Goal: Navigation & Orientation: Find specific page/section

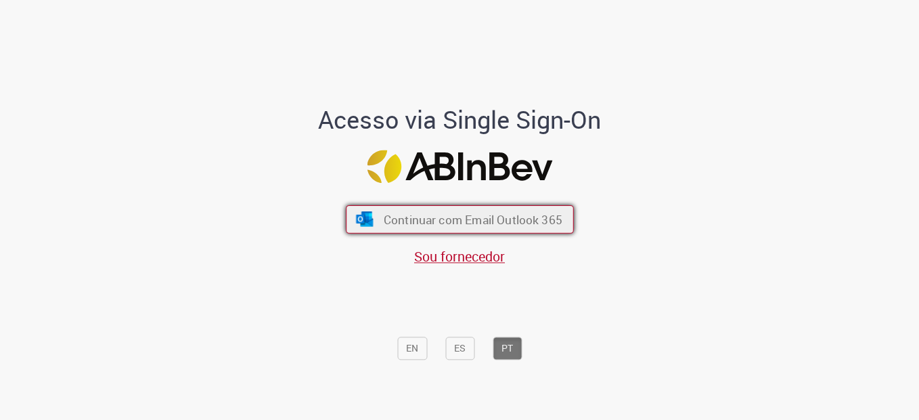
click at [539, 228] on button "Continuar com Email Outlook 365" at bounding box center [460, 219] width 228 height 28
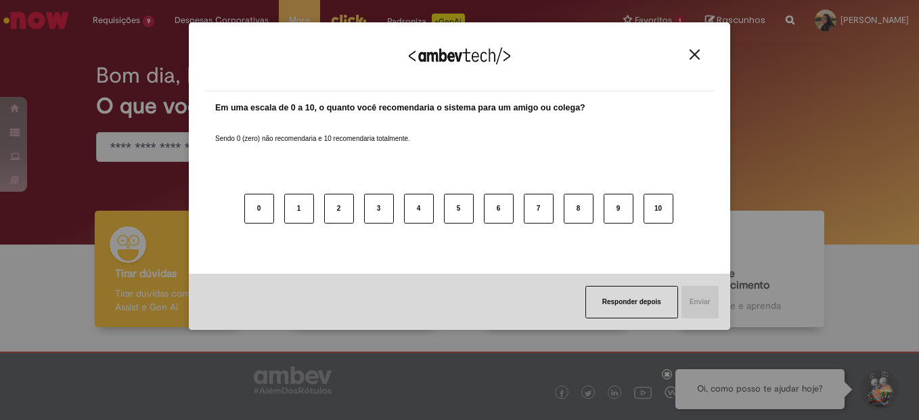
click at [697, 54] on img "Close" at bounding box center [695, 54] width 10 height 10
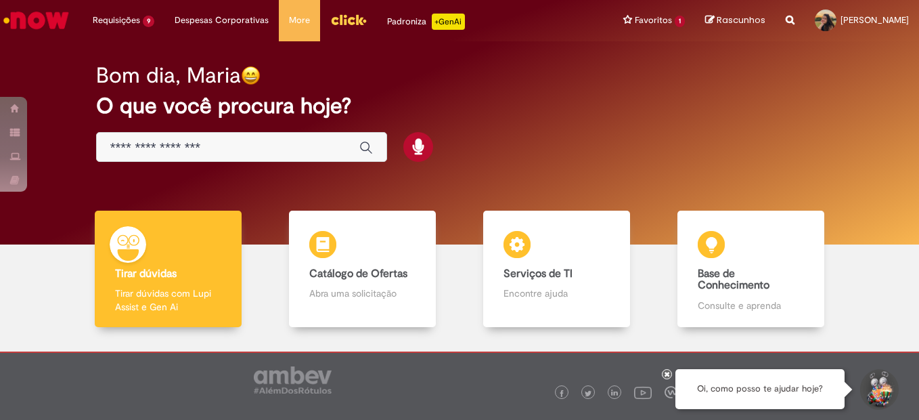
click at [668, 374] on icon at bounding box center [667, 373] width 5 height 7
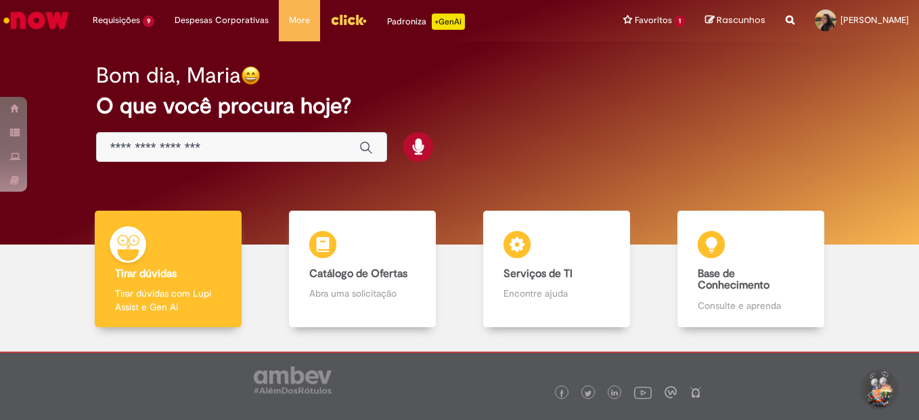
click at [529, 118] on h2 "O que você procura hoje?" at bounding box center [460, 106] width 728 height 24
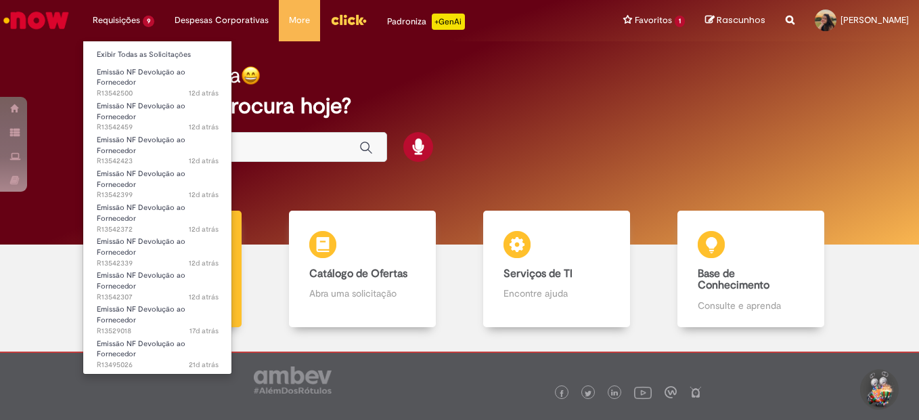
click at [137, 20] on li "Requisições 9 Exibir Todas as Solicitações Emissão NF Devolução ao Fornecedor 1…" at bounding box center [124, 20] width 82 height 41
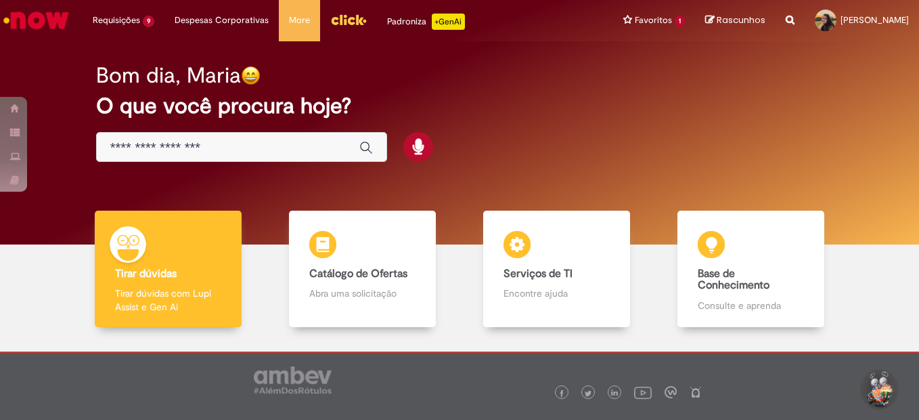
click at [437, 58] on div "Bom dia, Maria O que você procura hoje?" at bounding box center [459, 113] width 775 height 115
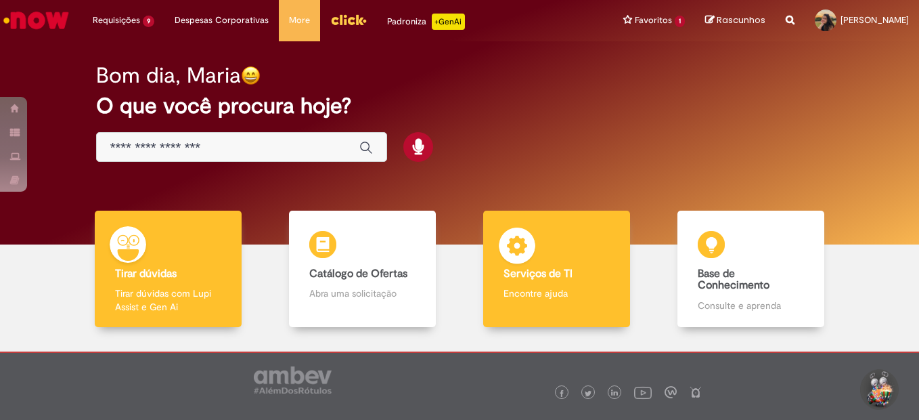
click at [574, 270] on h4 "Serviços de TI" at bounding box center [557, 274] width 106 height 12
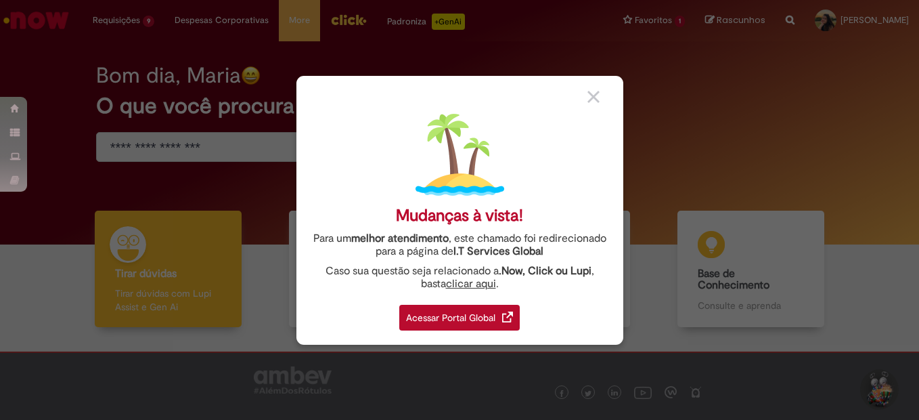
click at [477, 325] on div "Acessar Portal Global" at bounding box center [459, 318] width 120 height 26
